Goal: Task Accomplishment & Management: Manage account settings

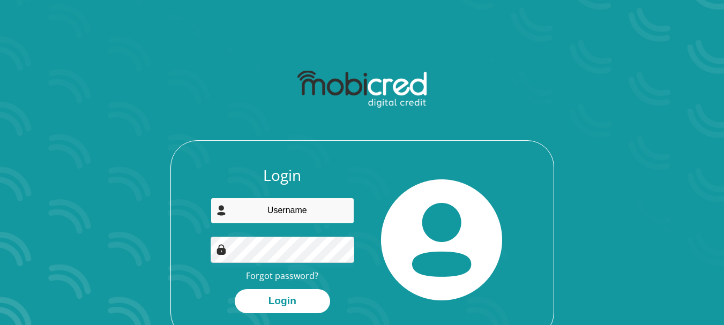
click at [274, 212] on input "email" at bounding box center [283, 211] width 144 height 26
type input "[EMAIL_ADDRESS][DOMAIN_NAME]"
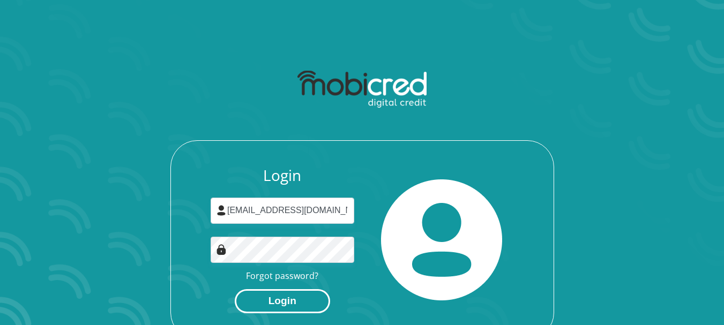
click at [278, 297] on button "Login" at bounding box center [282, 301] width 95 height 24
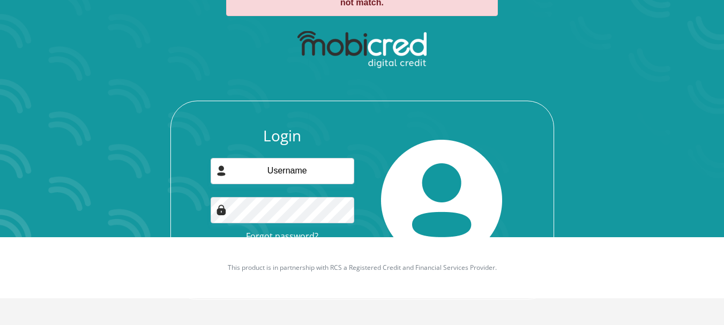
scroll to position [88, 0]
click at [266, 169] on input "email" at bounding box center [283, 171] width 144 height 26
type input "barryw@cncwoodshop.co.za"
click at [424, 185] on img at bounding box center [441, 200] width 121 height 121
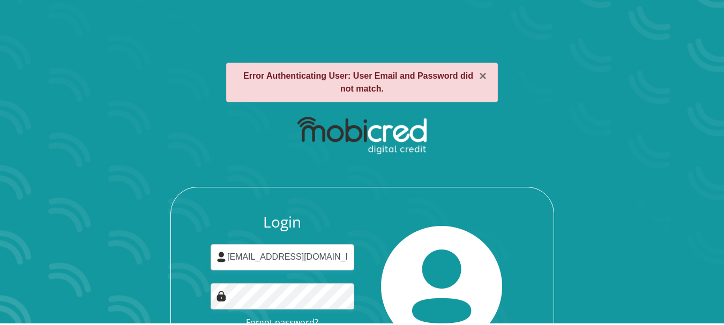
scroll to position [0, 0]
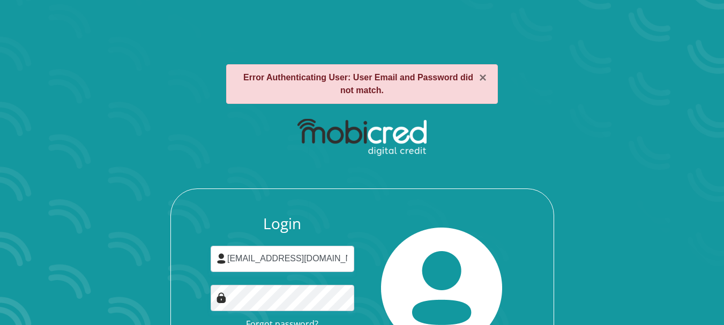
click at [331, 216] on h3 "Login" at bounding box center [283, 224] width 144 height 18
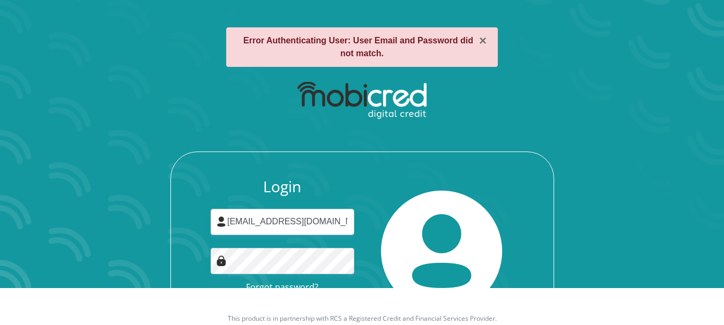
scroll to position [88, 0]
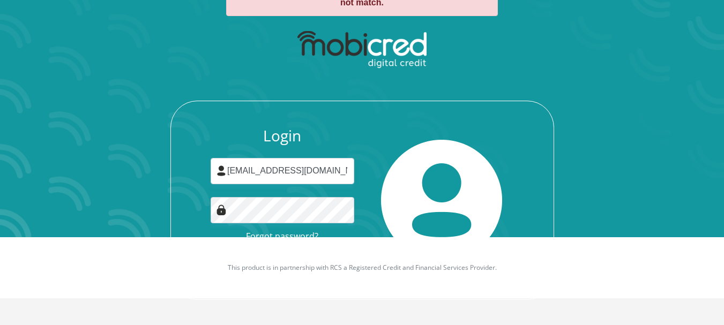
click at [314, 250] on footer "This product is in partnership with RCS a Registered Credit and Financial Servi…" at bounding box center [362, 267] width 724 height 61
click at [294, 287] on footer "This product is in partnership with RCS a Registered Credit and Financial Servi…" at bounding box center [362, 267] width 724 height 61
click at [289, 296] on footer "This product is in partnership with RCS a Registered Credit and Financial Servi…" at bounding box center [362, 267] width 724 height 61
click at [204, 232] on div "Login barryw@cncwoodshop.co.za Forgot password? Login" at bounding box center [283, 200] width 160 height 147
click at [391, 179] on img at bounding box center [441, 200] width 121 height 121
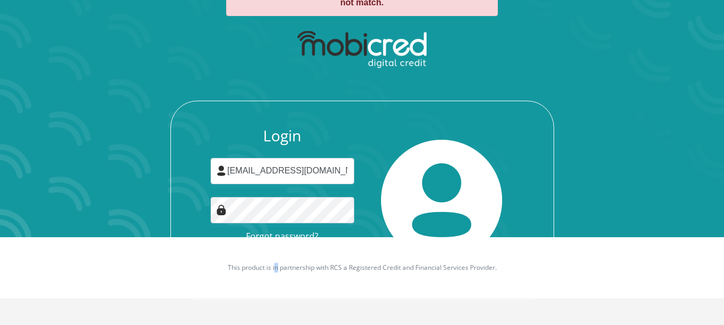
click at [275, 294] on footer "This product is in partnership with RCS a Registered Credit and Financial Servi…" at bounding box center [362, 267] width 724 height 61
click at [253, 316] on div "× Error Authenticating User: User Email and Password did not match. Login barry…" at bounding box center [362, 138] width 611 height 375
click at [287, 311] on div "× Error Authenticating User: User Email and Password did not match. Login barry…" at bounding box center [362, 138] width 611 height 375
drag, startPoint x: 313, startPoint y: 311, endPoint x: 319, endPoint y: 308, distance: 7.2
click at [313, 310] on div "× Error Authenticating User: User Email and Password did not match. Login barry…" at bounding box center [362, 138] width 611 height 375
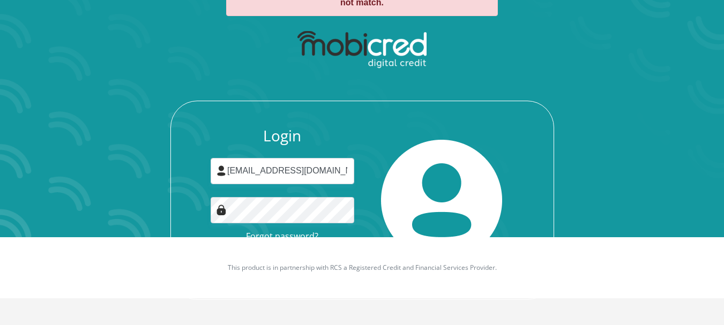
click at [319, 308] on div "× Error Authenticating User: User Email and Password did not match. Login barry…" at bounding box center [362, 138] width 611 height 375
click at [316, 304] on div "× Error Authenticating User: User Email and Password did not match. Login barry…" at bounding box center [362, 138] width 611 height 375
click at [442, 279] on footer "This product is in partnership with RCS a Registered Credit and Financial Servi…" at bounding box center [362, 267] width 724 height 61
click at [469, 274] on footer "This product is in partnership with RCS a Registered Credit and Financial Servi…" at bounding box center [362, 267] width 724 height 61
drag, startPoint x: 484, startPoint y: 266, endPoint x: 485, endPoint y: 248, distance: 18.8
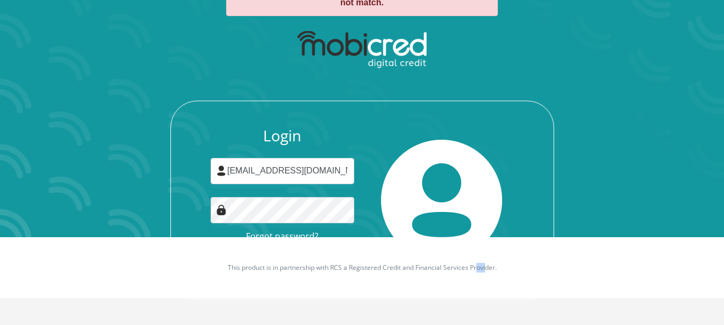
click at [484, 263] on p "This product is in partnership with RCS a Registered Credit and Financial Servi…" at bounding box center [362, 268] width 595 height 10
drag, startPoint x: 532, startPoint y: 245, endPoint x: 571, endPoint y: 184, distance: 72.8
click at [534, 242] on footer "This product is in partnership with RCS a Registered Credit and Financial Servi…" at bounding box center [362, 267] width 724 height 61
drag, startPoint x: 571, startPoint y: 184, endPoint x: 500, endPoint y: 93, distance: 115.8
click at [569, 175] on div "Login barryw@cncwoodshop.co.za Forgot password? Login" at bounding box center [361, 162] width 575 height 275
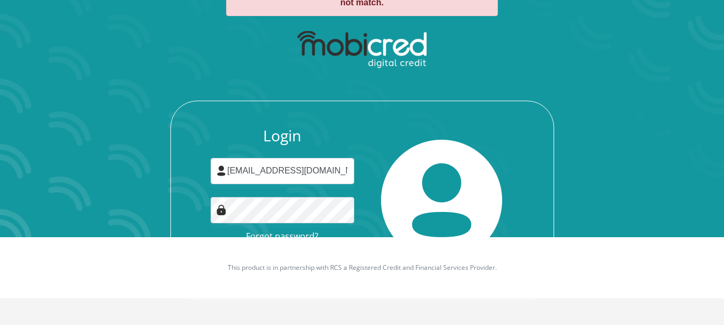
drag, startPoint x: 500, startPoint y: 93, endPoint x: 322, endPoint y: 75, distance: 179.8
click at [494, 90] on div "Login barryw@cncwoodshop.co.za Forgot password? Login" at bounding box center [361, 162] width 575 height 275
click at [330, 99] on div "Login barryw@cncwoodshop.co.za Forgot password? Login" at bounding box center [361, 162] width 575 height 275
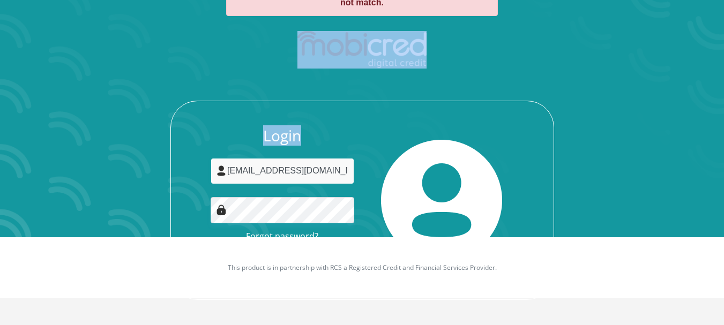
click at [338, 181] on input "barryw@cncwoodshop.co.za" at bounding box center [283, 171] width 144 height 26
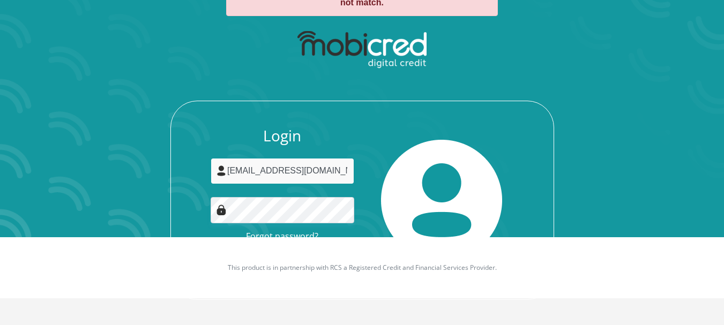
drag, startPoint x: 345, startPoint y: 167, endPoint x: 310, endPoint y: 137, distance: 46.3
click at [345, 167] on input "barryw@cncwoodshop.co.za" at bounding box center [283, 171] width 144 height 26
click at [342, 145] on div "Login barryw@cncwoodshop.co.za Forgot password? Login" at bounding box center [283, 200] width 160 height 147
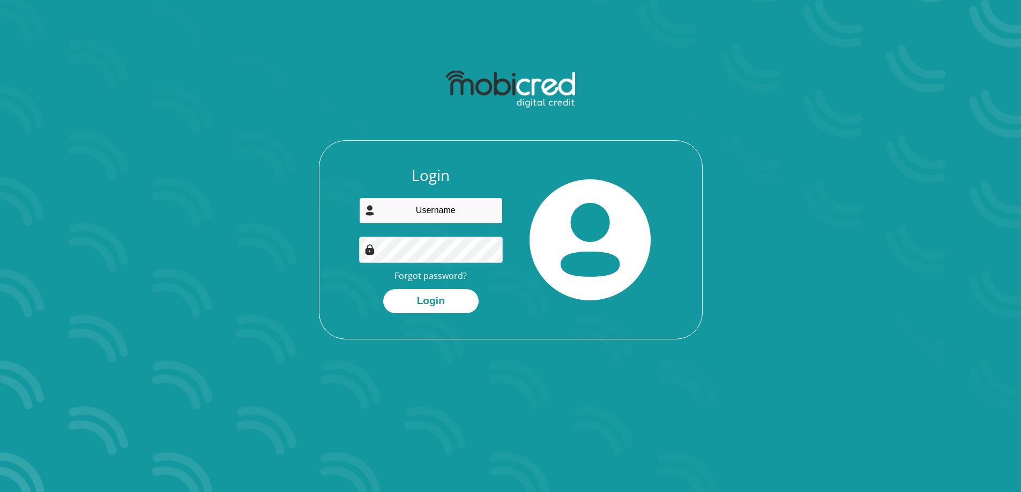
click at [402, 210] on input "email" at bounding box center [431, 211] width 144 height 26
type input "[EMAIL_ADDRESS][DOMAIN_NAME]"
click at [424, 297] on button "Login" at bounding box center [430, 301] width 95 height 24
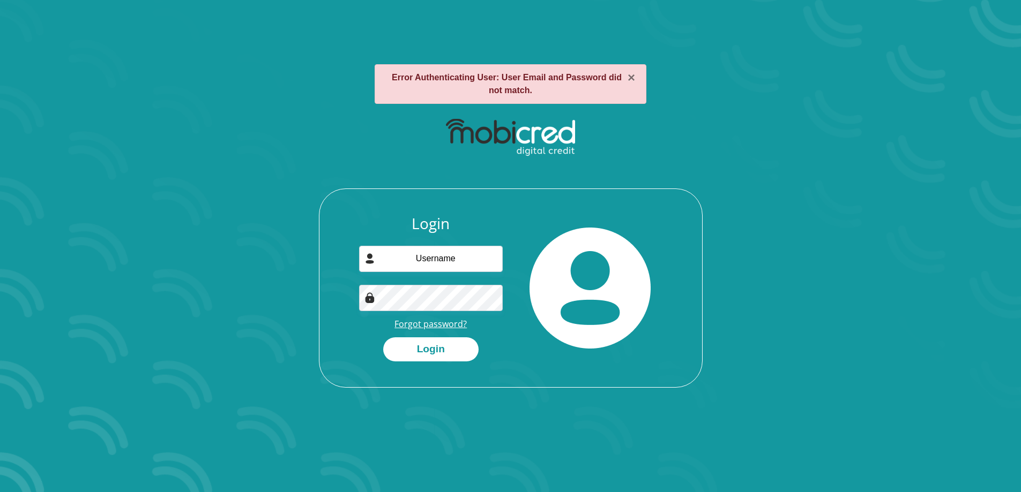
click at [444, 319] on link "Forgot password?" at bounding box center [430, 324] width 72 height 12
click at [405, 252] on input "email" at bounding box center [431, 259] width 144 height 26
type input "[EMAIL_ADDRESS][DOMAIN_NAME]"
click at [383, 338] on button "Login" at bounding box center [430, 350] width 95 height 24
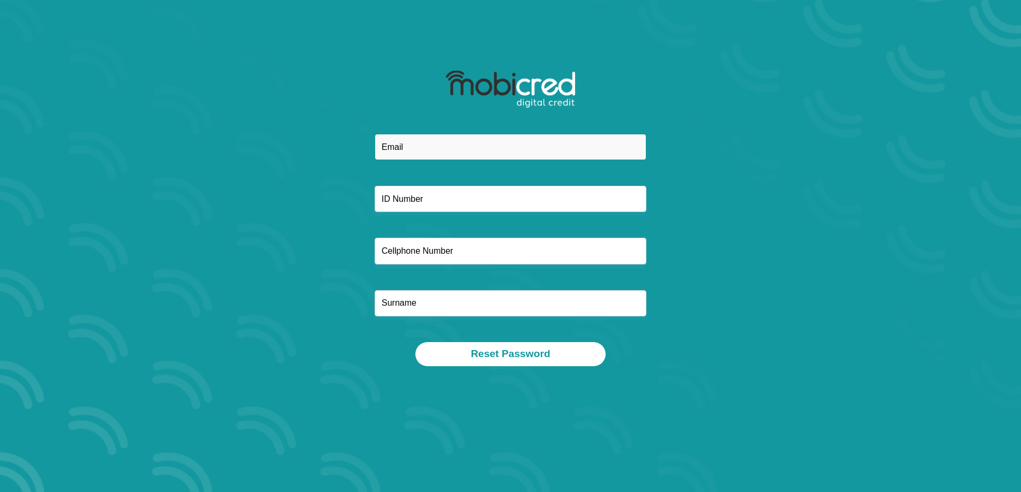
click at [404, 142] on input "email" at bounding box center [511, 147] width 272 height 26
type input "[EMAIL_ADDRESS][DOMAIN_NAME]"
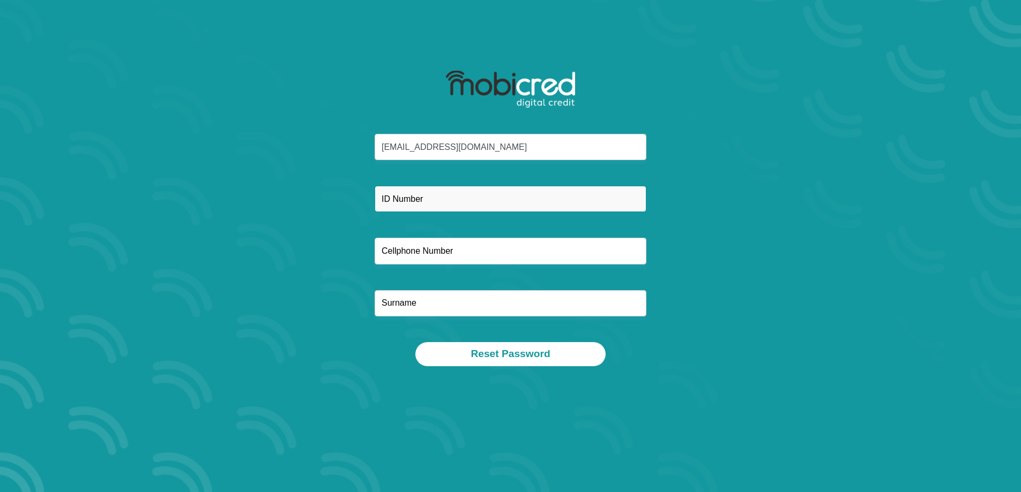
click at [432, 201] on input "text" at bounding box center [511, 199] width 272 height 26
type input "7001265042086"
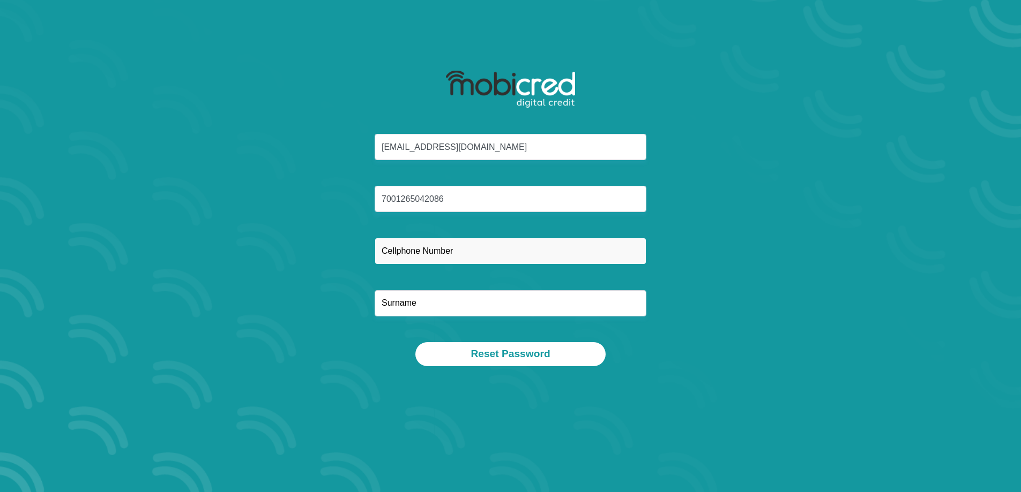
click at [425, 257] on input "text" at bounding box center [511, 251] width 272 height 26
type input "0834470854"
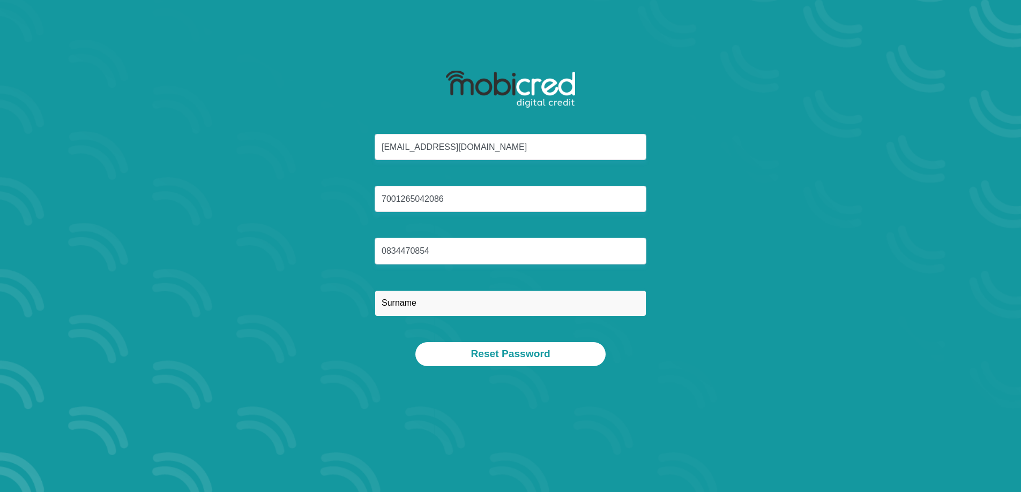
click at [391, 304] on input "text" at bounding box center [511, 303] width 272 height 26
type input "WILLIAMS"
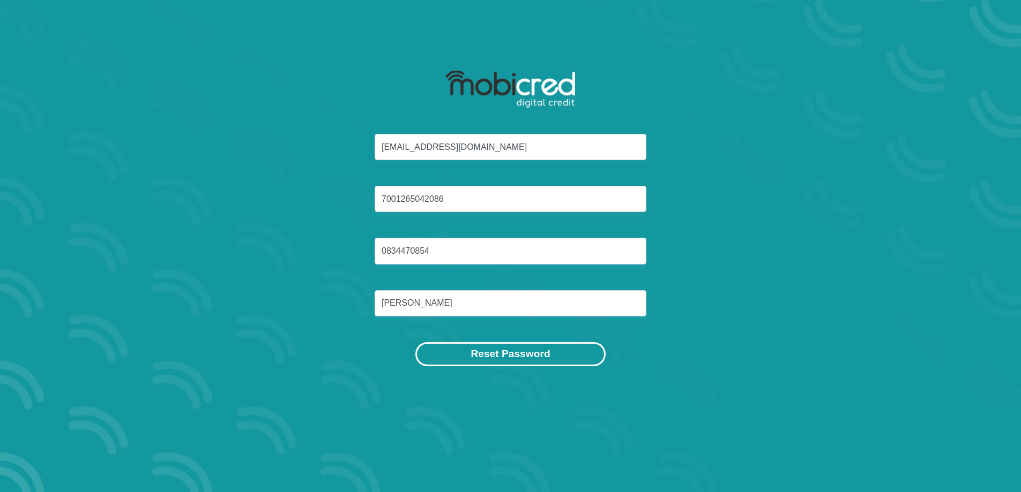
click at [498, 355] on button "Reset Password" at bounding box center [510, 354] width 190 height 24
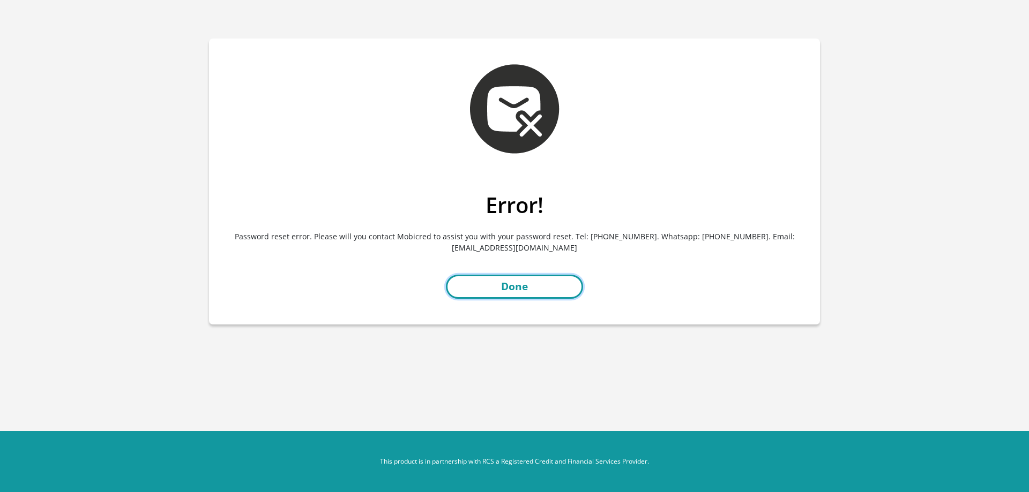
click at [505, 293] on link "Done" at bounding box center [514, 287] width 137 height 24
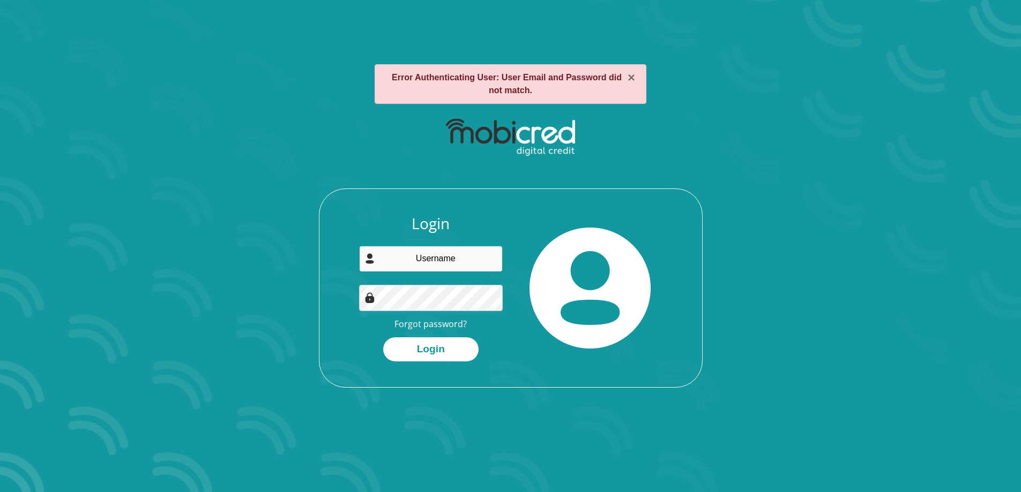
click at [402, 255] on input "email" at bounding box center [431, 259] width 144 height 26
type input "[EMAIL_ADDRESS][DOMAIN_NAME]"
click at [383, 338] on button "Login" at bounding box center [430, 350] width 95 height 24
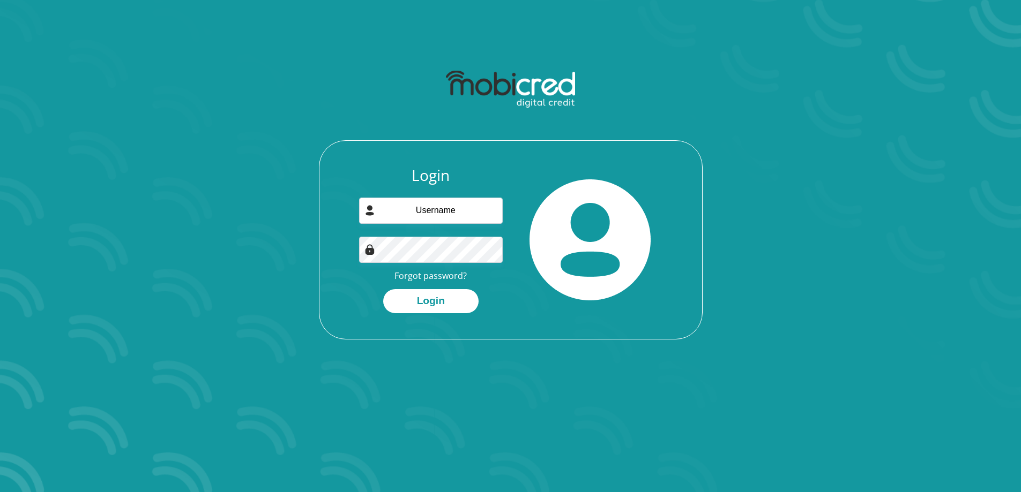
click at [0, 148] on section "Login Forgot password? Login" at bounding box center [510, 246] width 1021 height 492
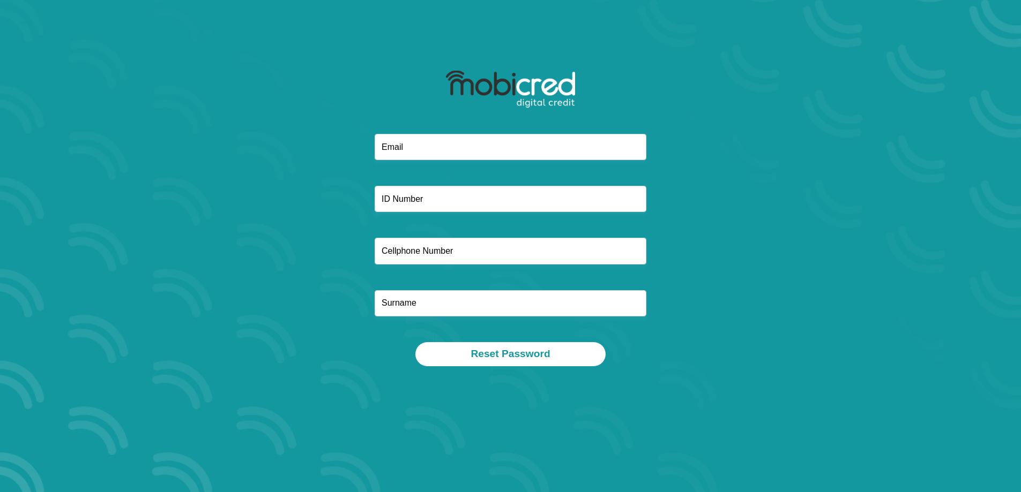
type input "[EMAIL_ADDRESS][DOMAIN_NAME]"
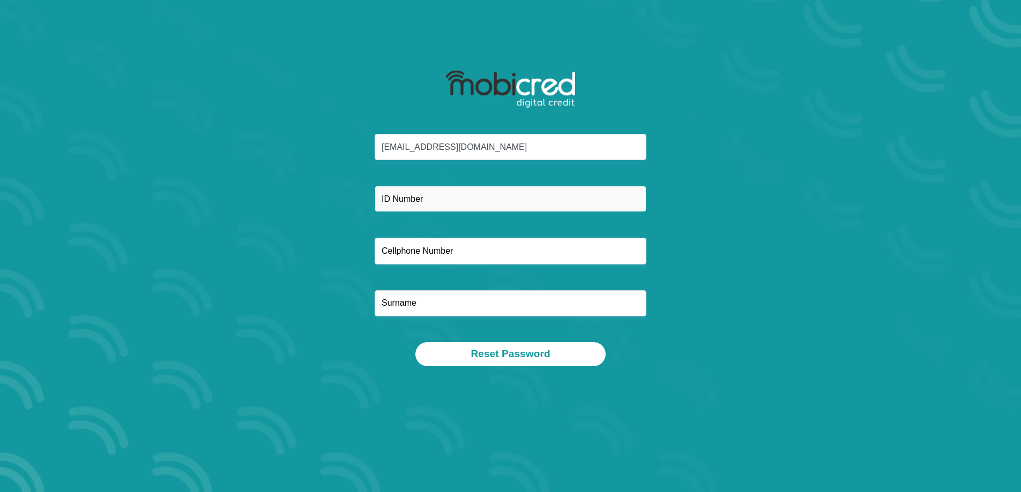
click at [402, 201] on input "text" at bounding box center [511, 199] width 272 height 26
click at [414, 198] on input "7001264042086" at bounding box center [511, 199] width 272 height 26
type input "7001265042086"
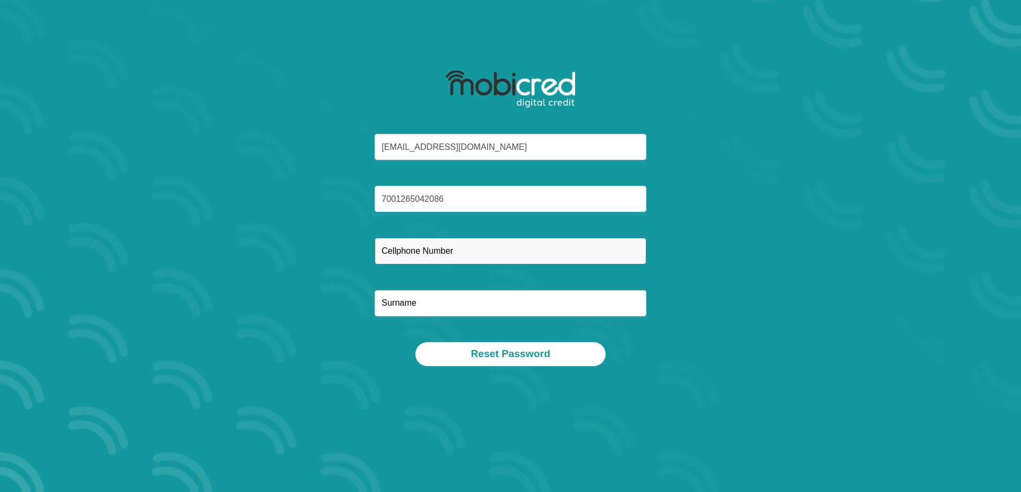
click at [409, 252] on input "text" at bounding box center [511, 251] width 272 height 26
type input "0834470854"
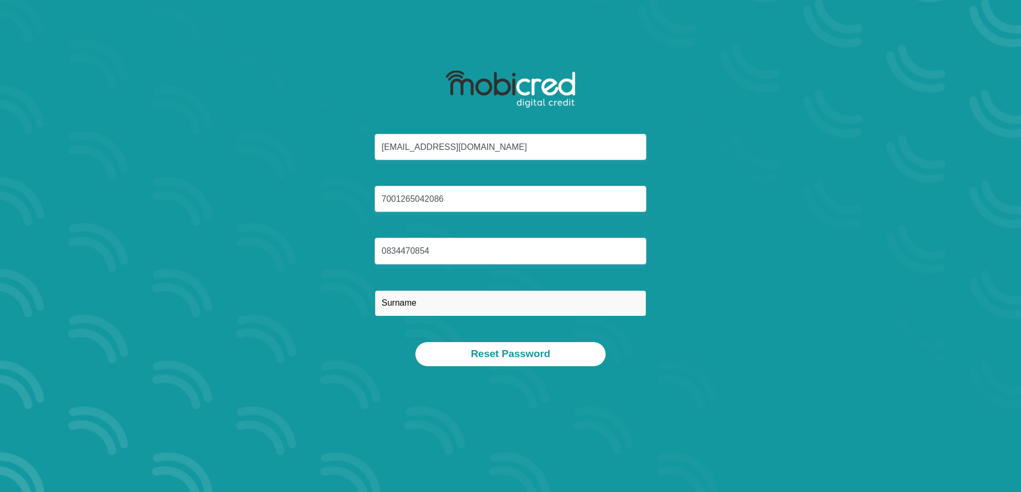
click at [386, 309] on input "text" at bounding box center [511, 303] width 272 height 26
type input "WILLIAMS"
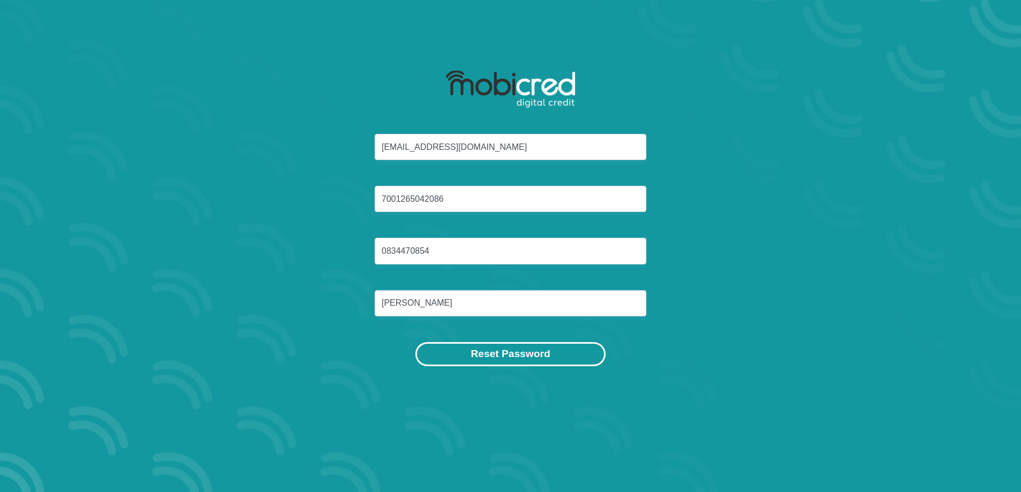
click at [487, 357] on button "Reset Password" at bounding box center [510, 354] width 190 height 24
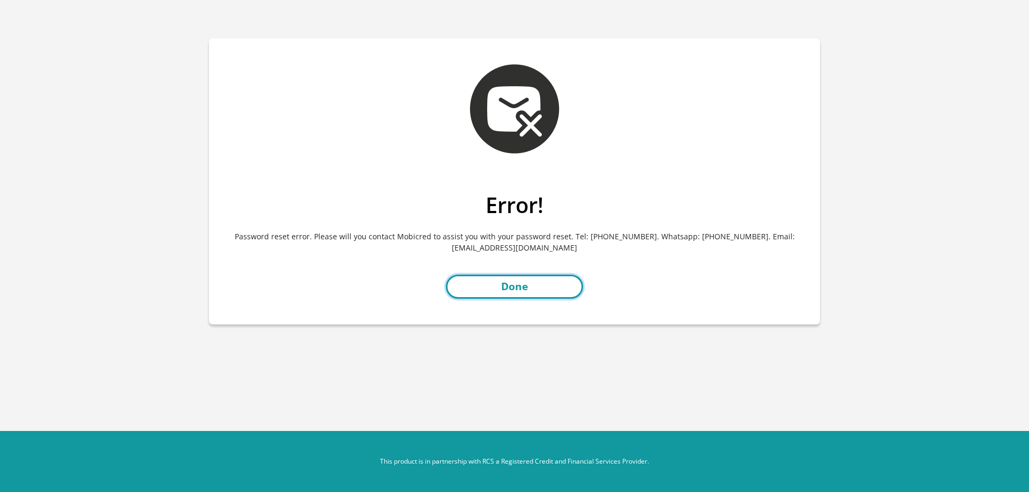
click at [539, 286] on link "Done" at bounding box center [514, 287] width 137 height 24
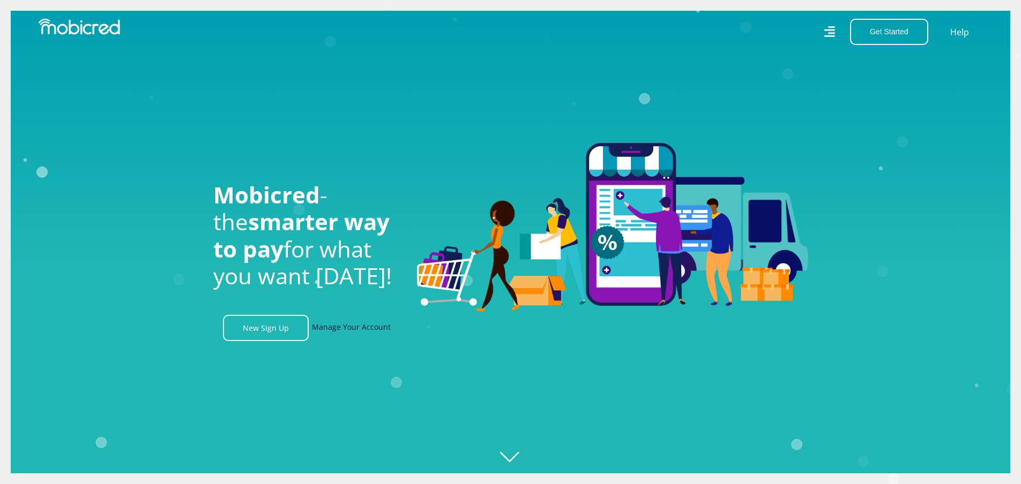
scroll to position [0, 764]
click at [355, 331] on link "Manage Your Account" at bounding box center [351, 328] width 79 height 26
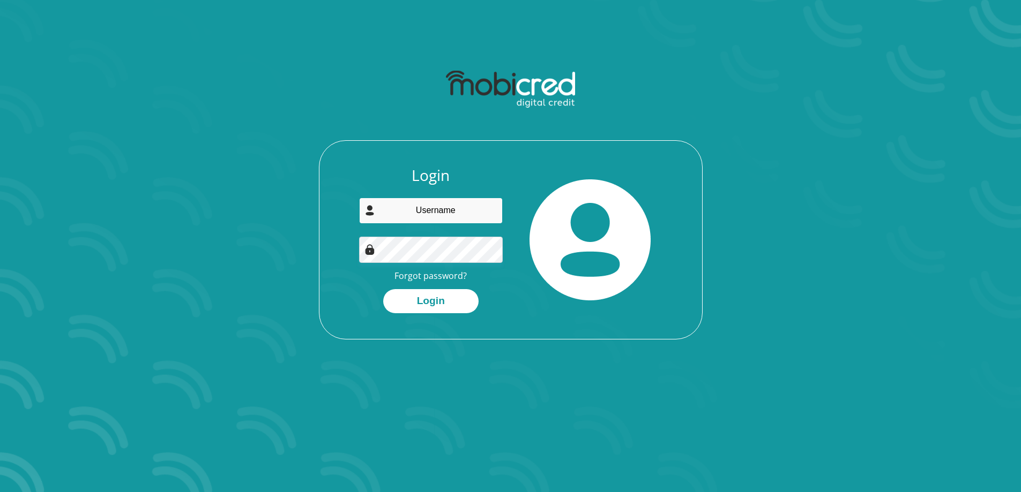
click at [422, 210] on input "email" at bounding box center [431, 211] width 144 height 26
click at [406, 215] on input "barryw@cncwoodshop.co.za" at bounding box center [431, 211] width 144 height 26
type input "barry@cncwoodshop.co.za"
click at [383, 289] on button "Login" at bounding box center [430, 301] width 95 height 24
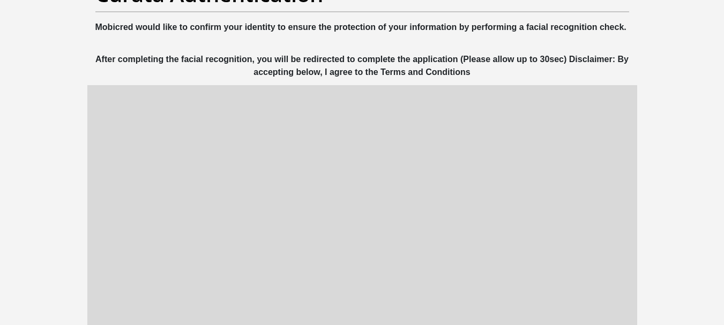
scroll to position [107, 0]
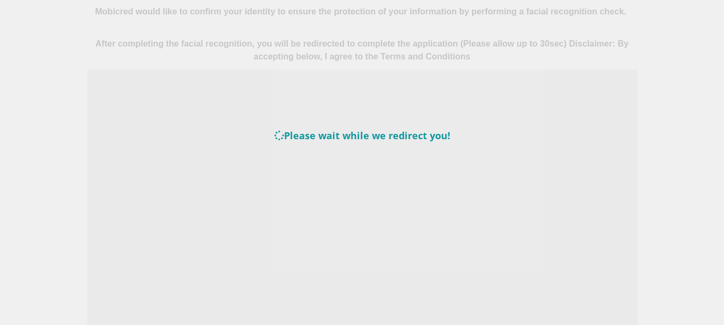
drag, startPoint x: 212, startPoint y: 265, endPoint x: 220, endPoint y: 280, distance: 17.0
click at [211, 265] on div "Please wait while we redirect you!" at bounding box center [362, 162] width 724 height 325
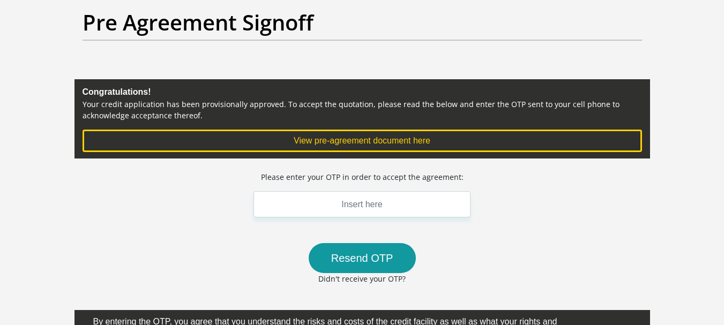
scroll to position [107, 0]
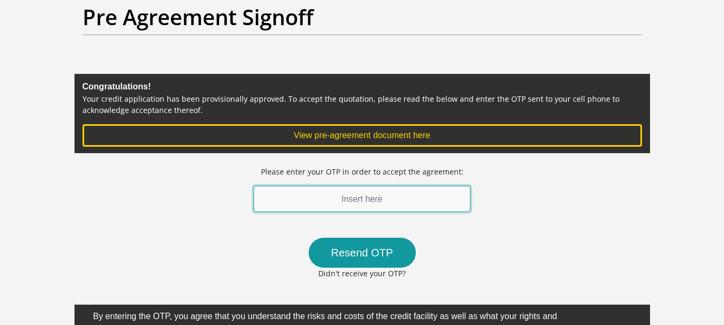
click at [331, 204] on input "text" at bounding box center [362, 199] width 218 height 26
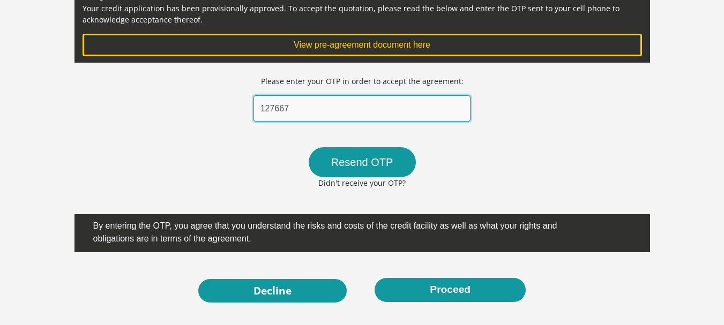
scroll to position [214, 0]
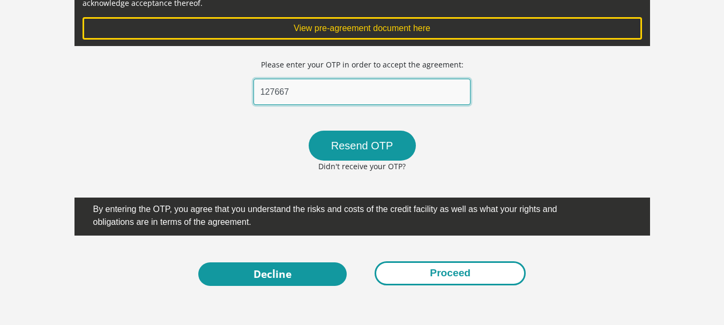
type input "127667"
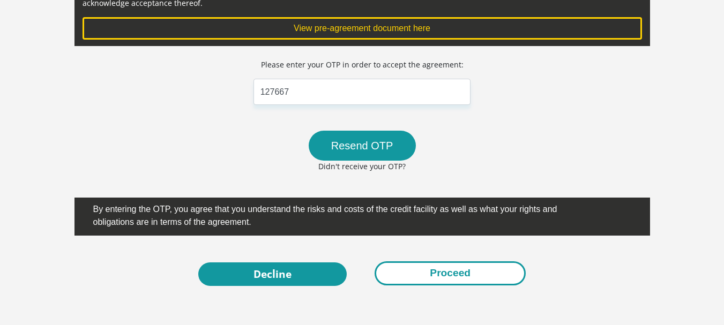
click at [469, 273] on button "Proceed" at bounding box center [450, 273] width 151 height 24
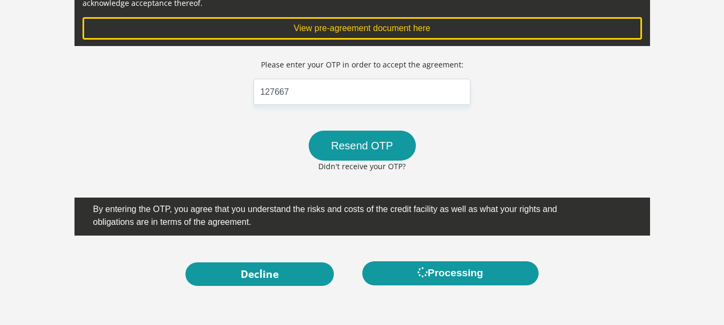
scroll to position [0, 0]
